Goal: Navigation & Orientation: Locate item on page

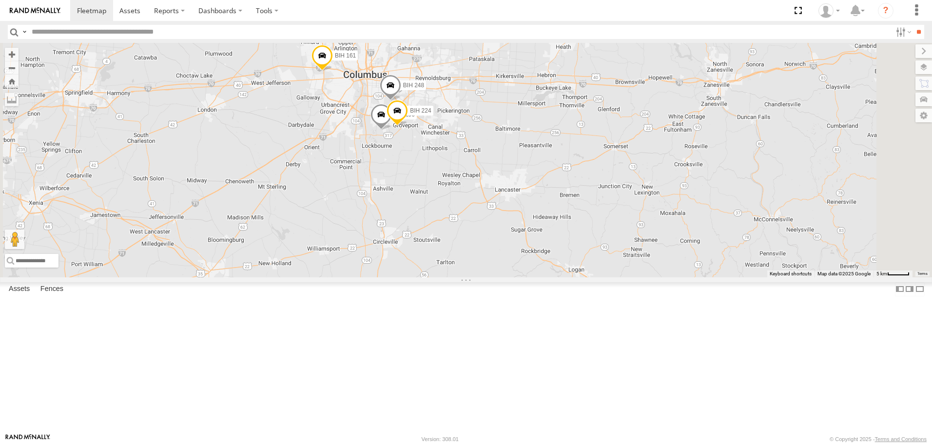
drag, startPoint x: 438, startPoint y: 262, endPoint x: 638, endPoint y: 181, distance: 215.9
click at [634, 185] on div "BIH 37 BIH 239 BIH 243 Not Working BIH 273 [GEOGRAPHIC_DATA] 148 [GEOGRAPHIC_DA…" at bounding box center [466, 160] width 932 height 234
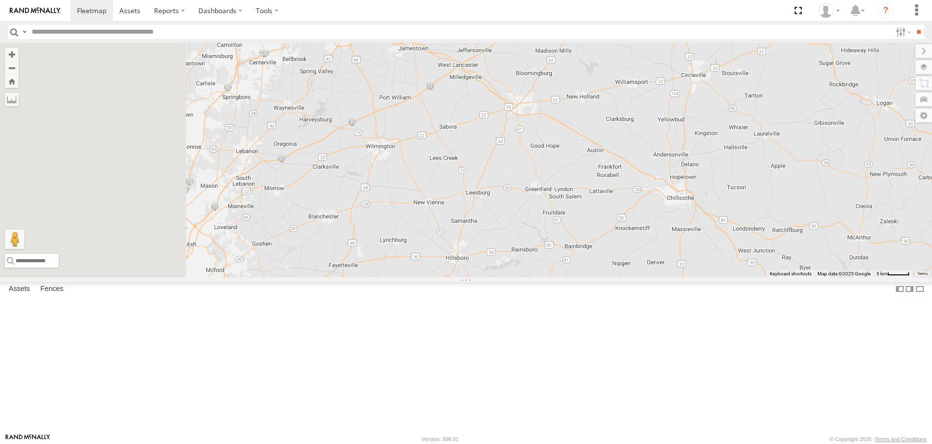
drag, startPoint x: 401, startPoint y: 230, endPoint x: 676, endPoint y: 111, distance: 299.4
click at [643, 122] on div "BIH 37 BIH 239 BIH 243 Not Working BIH 273 [GEOGRAPHIC_DATA] 148 [GEOGRAPHIC_DA…" at bounding box center [466, 160] width 932 height 234
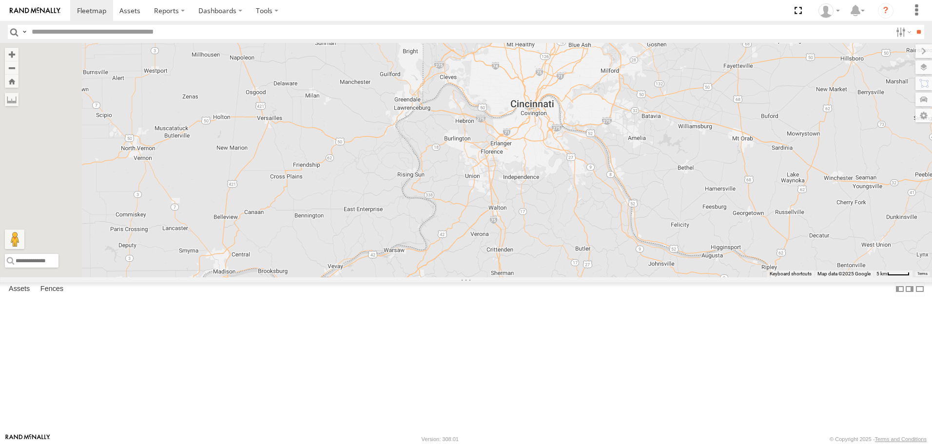
drag, startPoint x: 535, startPoint y: 265, endPoint x: 782, endPoint y: 32, distance: 339.7
click at [773, 39] on body at bounding box center [466, 222] width 932 height 444
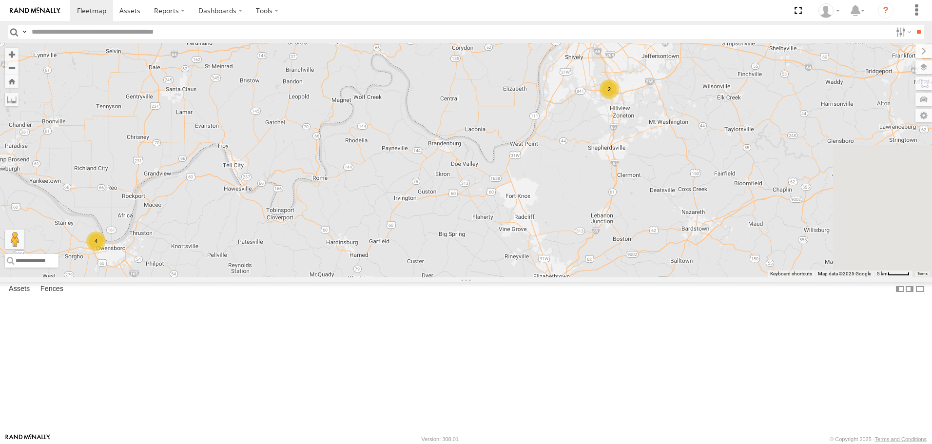
drag, startPoint x: 710, startPoint y: 158, endPoint x: 520, endPoint y: 290, distance: 231.3
click at [523, 277] on div "BIH 37 BIH 239 BIH 243 Not Working BIH 273 [GEOGRAPHIC_DATA] 148 [GEOGRAPHIC_DA…" at bounding box center [466, 160] width 932 height 234
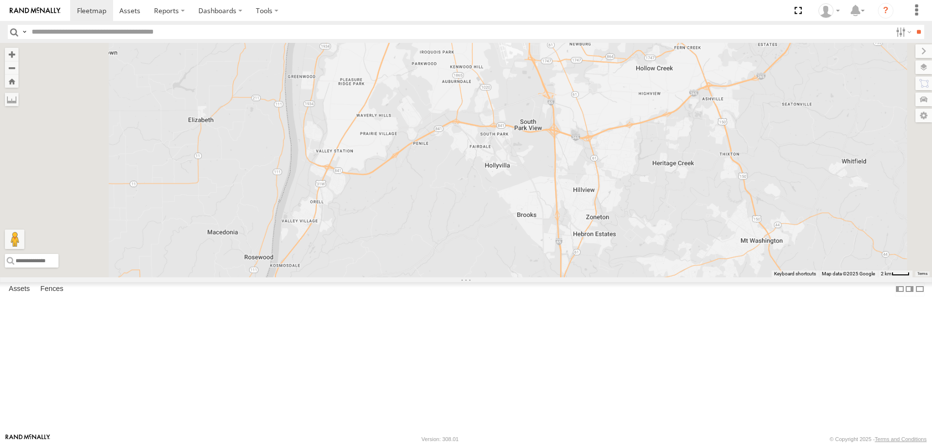
drag, startPoint x: 812, startPoint y: 215, endPoint x: 695, endPoint y: 198, distance: 118.1
click at [695, 198] on div "BIH 37 BIH 239 BIH 243 Not Working BIH 273 [GEOGRAPHIC_DATA] 148 [GEOGRAPHIC_DA…" at bounding box center [466, 160] width 932 height 234
click at [720, 172] on div "BIH 37 BIH 239 BIH 243 Not Working BIH 273 [GEOGRAPHIC_DATA] 148 [GEOGRAPHIC_DA…" at bounding box center [466, 160] width 932 height 234
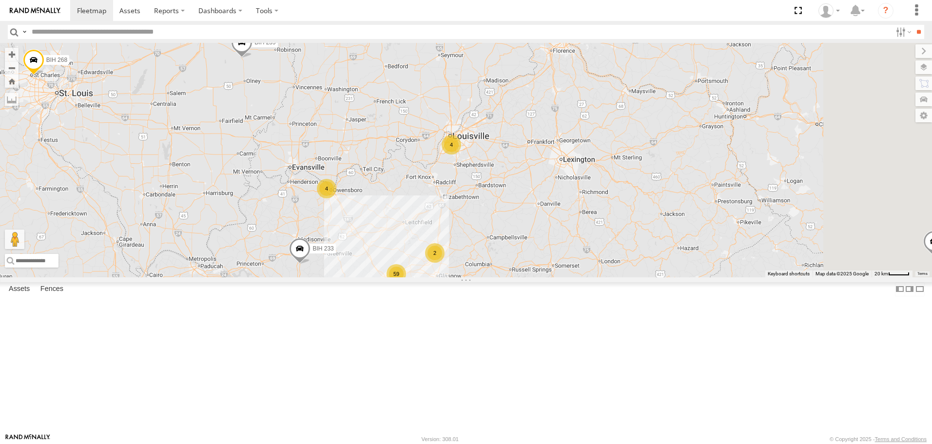
drag, startPoint x: 816, startPoint y: 168, endPoint x: 612, endPoint y: 209, distance: 208.0
click at [612, 209] on div "BIH 37 BIH 239 BIH 243 Not Working BIH 273 [GEOGRAPHIC_DATA] 148 [GEOGRAPHIC_DA…" at bounding box center [466, 160] width 932 height 234
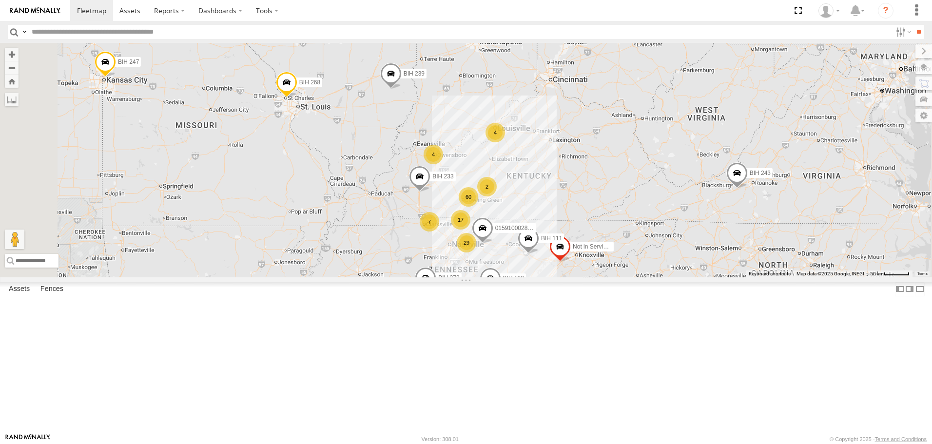
drag, startPoint x: 722, startPoint y: 179, endPoint x: 689, endPoint y: 255, distance: 83.0
click at [689, 255] on div "BIH 37 BIH 239 BIH 243 Not Working BIH 273 [GEOGRAPHIC_DATA] 148 [GEOGRAPHIC_DA…" at bounding box center [466, 160] width 932 height 234
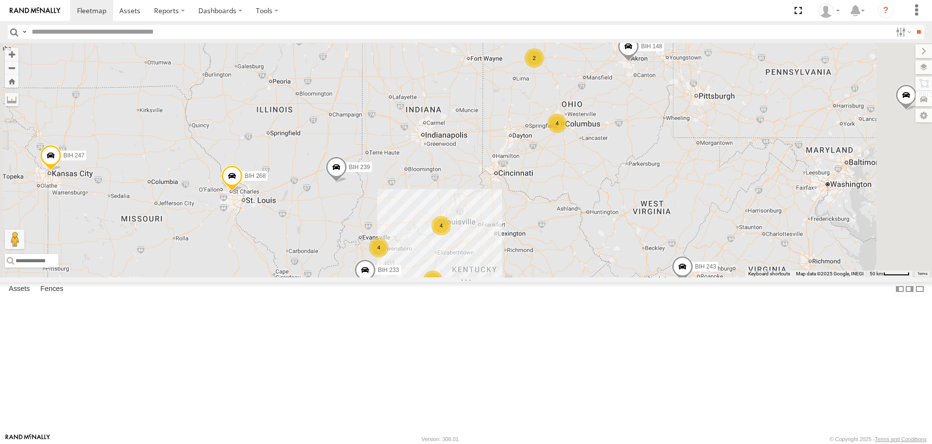
drag, startPoint x: 554, startPoint y: 142, endPoint x: 437, endPoint y: 190, distance: 126.8
click at [437, 190] on div "BIH 37 BIH 239 BIH 243 Not Working BIH 273 [GEOGRAPHIC_DATA] 148 [GEOGRAPHIC_DA…" at bounding box center [466, 160] width 932 height 234
click at [512, 153] on div "BIH 37 BIH 239 BIH 243 Not Working BIH 273 [GEOGRAPHIC_DATA] 148 [GEOGRAPHIC_DA…" at bounding box center [466, 160] width 932 height 234
drag, startPoint x: 565, startPoint y: 130, endPoint x: 464, endPoint y: 223, distance: 137.3
click at [464, 223] on div "BIH 37 BIH 239 BIH 243 Not Working BIH 273 [GEOGRAPHIC_DATA] 148 [GEOGRAPHIC_DA…" at bounding box center [466, 160] width 932 height 234
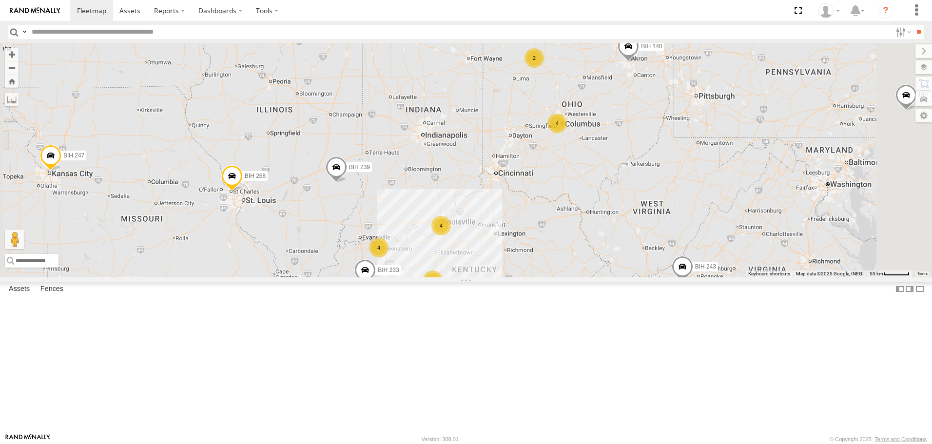
click at [543, 174] on div "BIH 37 BIH 239 BIH 243 Not Working BIH 273 [GEOGRAPHIC_DATA] 148 [GEOGRAPHIC_DA…" at bounding box center [466, 160] width 932 height 234
drag, startPoint x: 706, startPoint y: 211, endPoint x: 491, endPoint y: 272, distance: 223.0
click at [492, 272] on div "BIH 37 BIH 239 BIH 243 Not Working BIH 273 [GEOGRAPHIC_DATA] 148 [GEOGRAPHIC_DA…" at bounding box center [466, 160] width 932 height 234
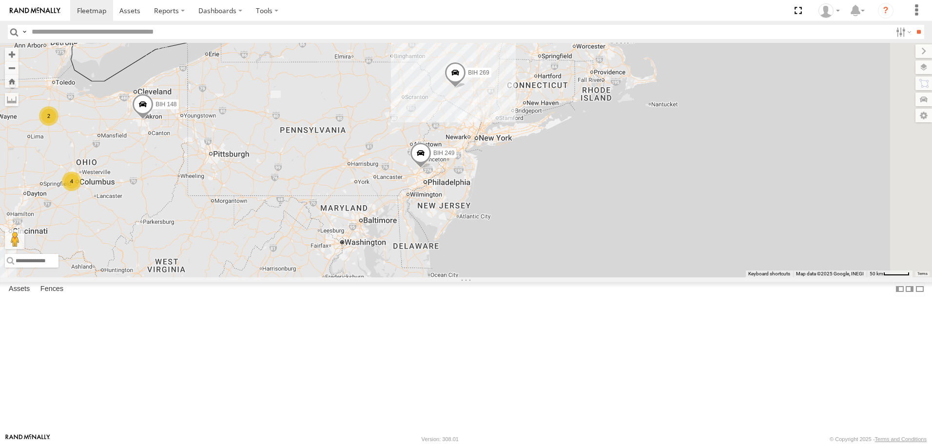
drag, startPoint x: 829, startPoint y: 222, endPoint x: 343, endPoint y: 280, distance: 489.1
click at [343, 277] on div "BIH 37 BIH 239 BIH 243 Not Working BIH 273 [GEOGRAPHIC_DATA] 148 [GEOGRAPHIC_DA…" at bounding box center [466, 160] width 932 height 234
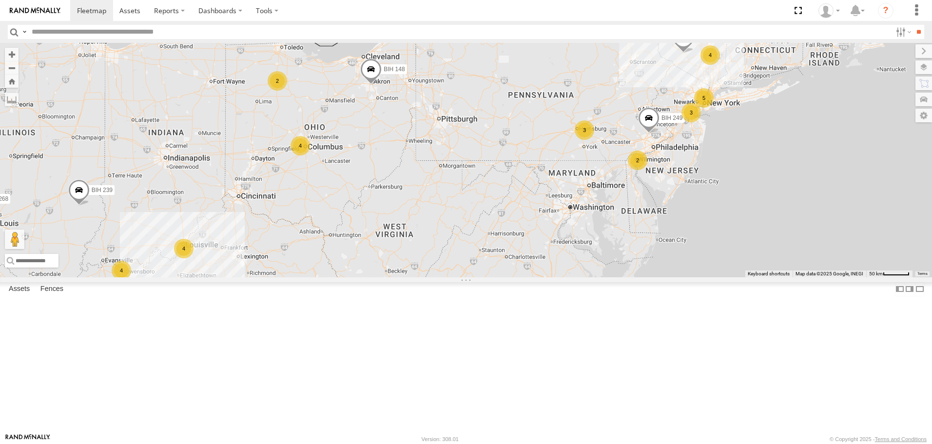
drag, startPoint x: 451, startPoint y: 158, endPoint x: 684, endPoint y: 125, distance: 234.4
click at [684, 125] on div "BIH 37 BIH 239 BIH 243 Not Working BIH 273 [GEOGRAPHIC_DATA] 148 [GEOGRAPHIC_DA…" at bounding box center [466, 160] width 932 height 234
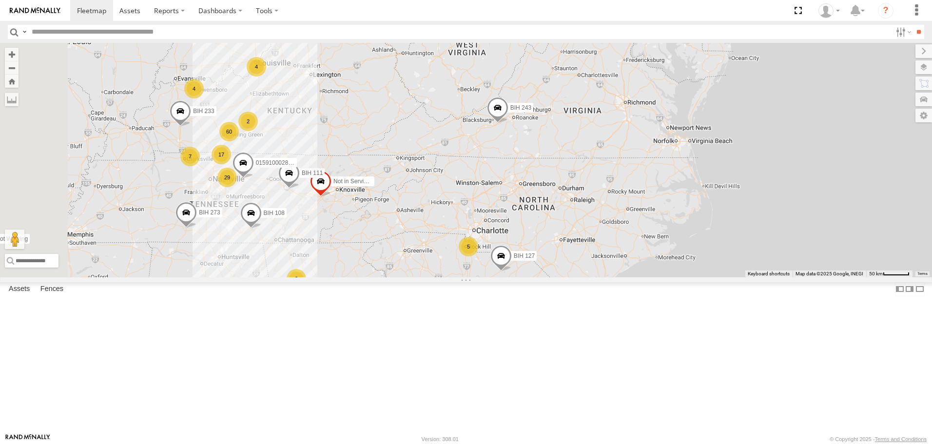
drag, startPoint x: 603, startPoint y: 267, endPoint x: 672, endPoint y: 87, distance: 192.6
click at [672, 87] on div "BIH 37 BIH 239 BIH 243 Not Working BIH 273 [GEOGRAPHIC_DATA] 148 [GEOGRAPHIC_DA…" at bounding box center [466, 160] width 932 height 234
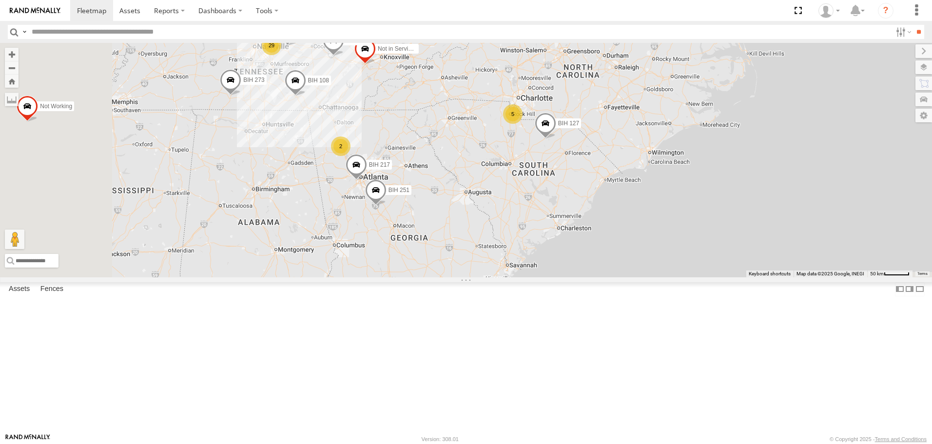
drag, startPoint x: 583, startPoint y: 353, endPoint x: 620, endPoint y: 231, distance: 127.5
click at [620, 231] on div "BIH 37 BIH 239 BIH 243 Not Working BIH 273 [GEOGRAPHIC_DATA] 148 [GEOGRAPHIC_DA…" at bounding box center [466, 160] width 932 height 234
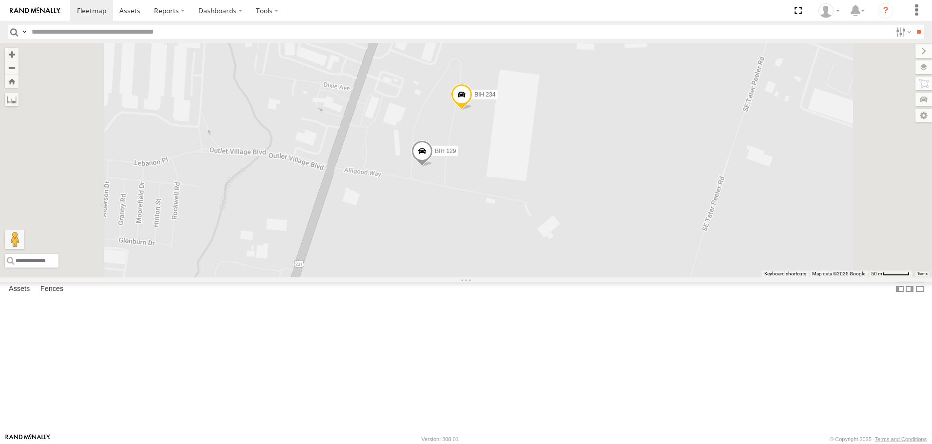
drag, startPoint x: 566, startPoint y: 338, endPoint x: 590, endPoint y: 248, distance: 93.4
click at [589, 254] on div "BIH 210 BIH 55 [GEOGRAPHIC_DATA] 254 BIH 251 Not in Service [GEOGRAPHIC_DATA] […" at bounding box center [466, 160] width 932 height 234
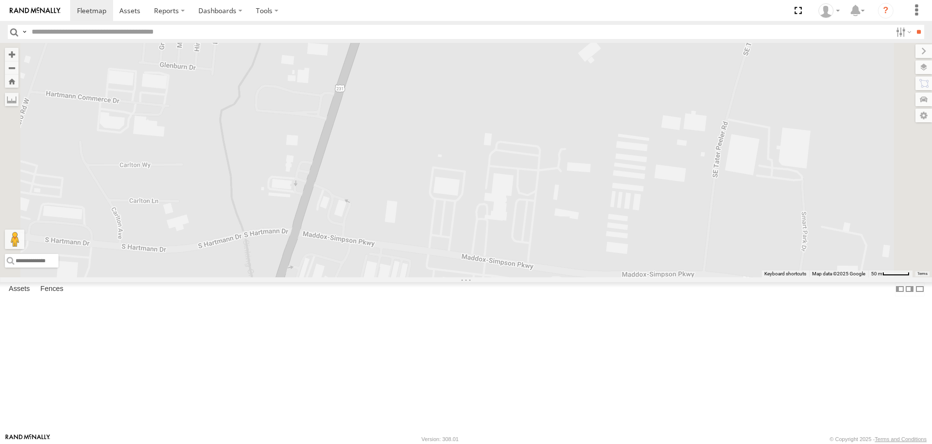
drag, startPoint x: 572, startPoint y: 361, endPoint x: 586, endPoint y: 295, distance: 66.7
click at [586, 277] on div "BIH 210 BIH 55 [GEOGRAPHIC_DATA] 254 BIH 251 Not in Service [GEOGRAPHIC_DATA] […" at bounding box center [466, 160] width 932 height 234
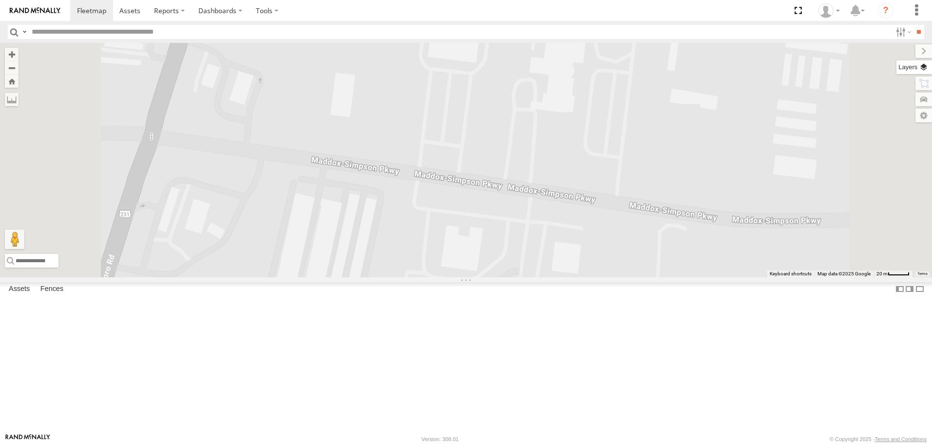
click at [923, 66] on label at bounding box center [915, 67] width 36 height 14
click at [0, 0] on span "Satellite" at bounding box center [0, 0] width 0 height 0
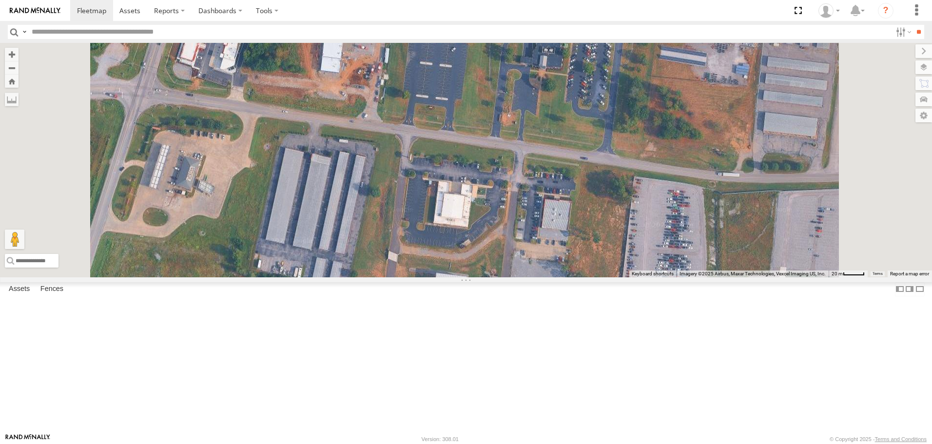
drag, startPoint x: 611, startPoint y: 359, endPoint x: 589, endPoint y: 258, distance: 102.8
click at [589, 259] on div "BIH 210 BIH 55 [GEOGRAPHIC_DATA] 254 BIH 251 Not in Service [GEOGRAPHIC_DATA] […" at bounding box center [466, 160] width 932 height 234
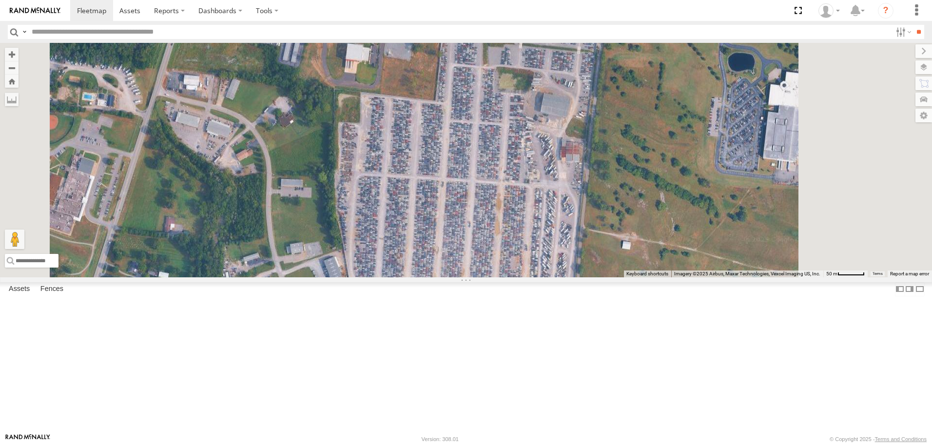
drag, startPoint x: 652, startPoint y: 238, endPoint x: 601, endPoint y: 320, distance: 96.6
click at [602, 277] on div "BIH 210 BIH 55 [GEOGRAPHIC_DATA] 254 BIH 251 Not in Service [GEOGRAPHIC_DATA] […" at bounding box center [466, 160] width 932 height 234
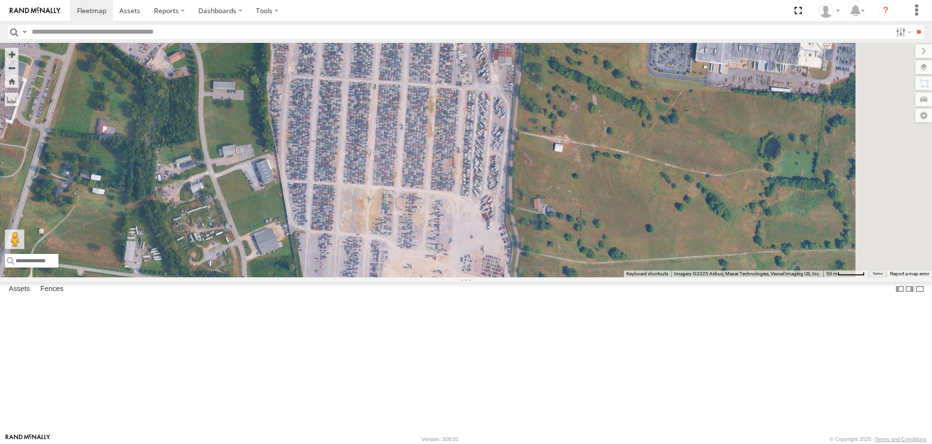
drag, startPoint x: 583, startPoint y: 312, endPoint x: 540, endPoint y: 168, distance: 150.2
click at [540, 168] on div "BIH 210 BIH 55 [GEOGRAPHIC_DATA] 254 BIH 251 Not in Service [GEOGRAPHIC_DATA] […" at bounding box center [466, 160] width 932 height 234
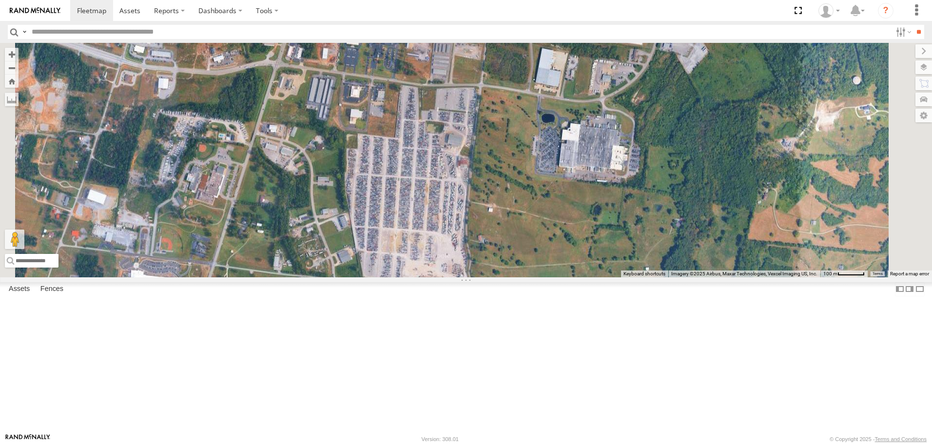
drag, startPoint x: 540, startPoint y: 168, endPoint x: 543, endPoint y: 266, distance: 98.5
click at [543, 266] on div "BIH 210 BIH 55 [GEOGRAPHIC_DATA] 254 BIH 251 Not in Service [GEOGRAPHIC_DATA] […" at bounding box center [466, 160] width 932 height 234
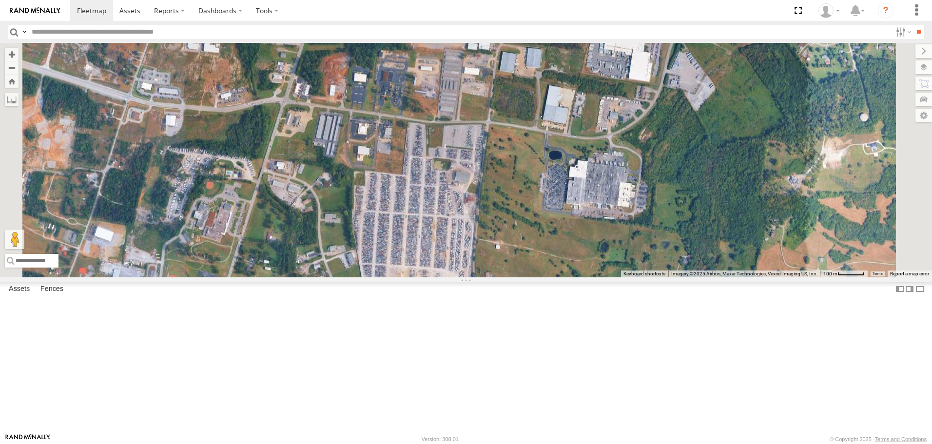
click at [0, 0] on span "Roadmap" at bounding box center [0, 0] width 0 height 0
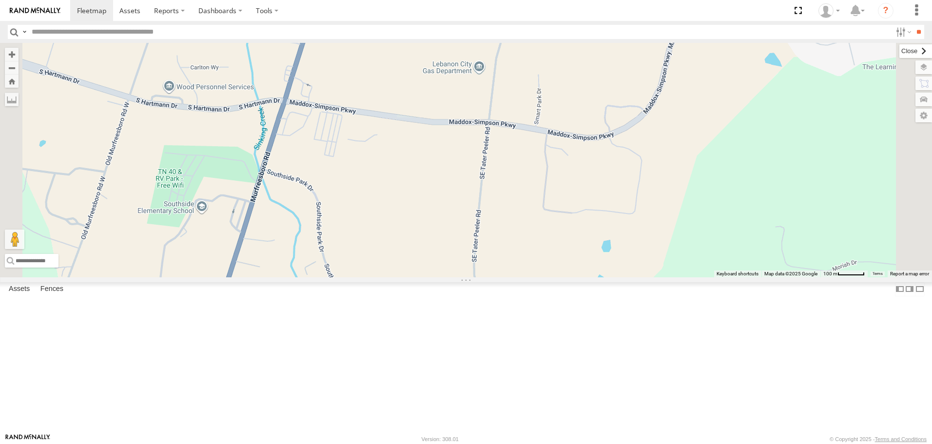
click at [900, 50] on label at bounding box center [916, 51] width 33 height 14
